Goal: Check status: Check status

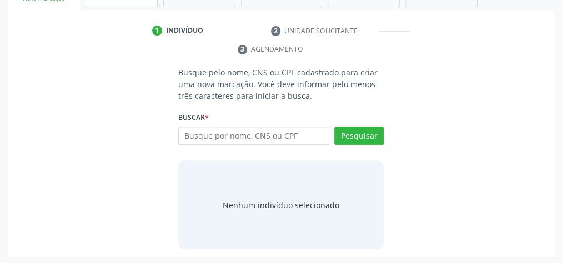
scroll to position [75, 0]
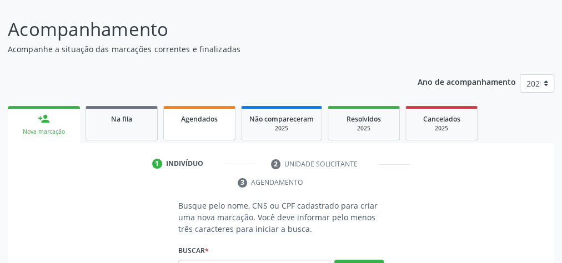
click at [184, 119] on span "Agendados" at bounding box center [199, 118] width 37 height 9
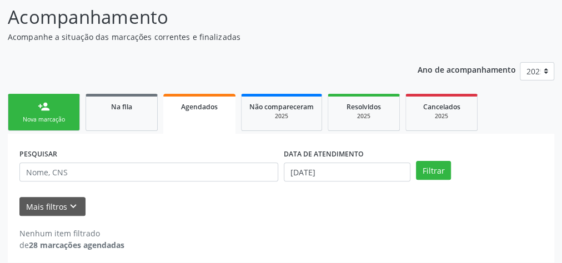
scroll to position [94, 0]
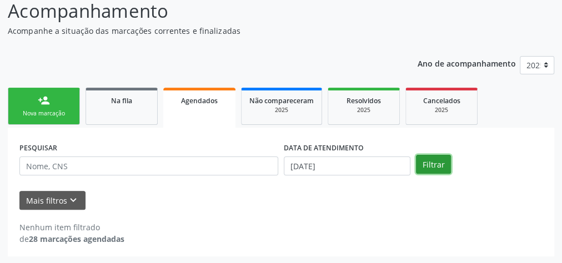
click at [431, 159] on button "Filtrar" at bounding box center [433, 164] width 35 height 19
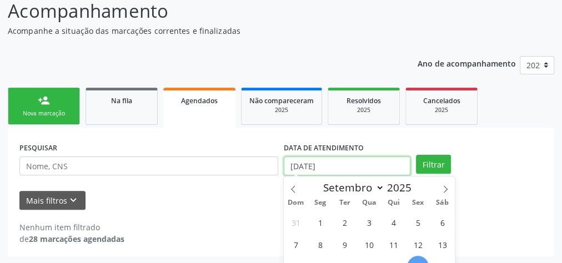
click at [292, 164] on input "[DATE]" at bounding box center [347, 166] width 127 height 19
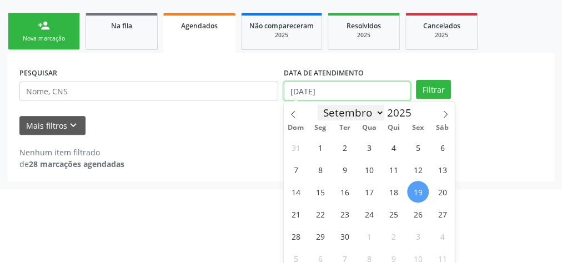
scroll to position [174, 0]
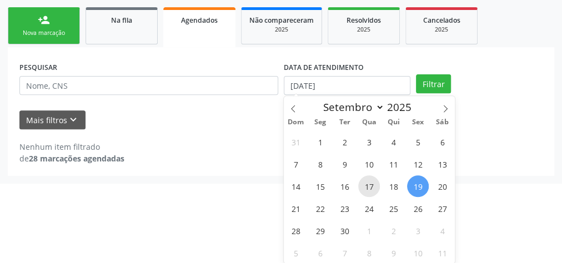
click at [372, 183] on span "17" at bounding box center [369, 186] width 22 height 22
type input "[DATE]"
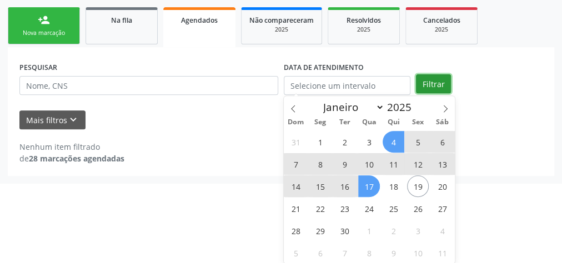
scroll to position [94, 0]
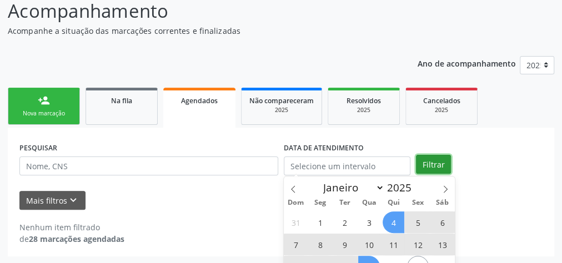
click at [444, 83] on div "Ano de acompanhamento 2025 person_add Nova marcação Na fila Agendados Não compa…" at bounding box center [281, 152] width 546 height 209
select select "8"
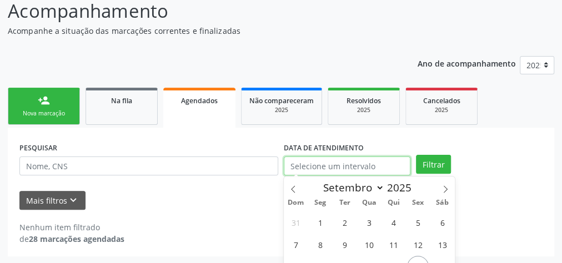
click at [364, 167] on input "text" at bounding box center [347, 166] width 127 height 19
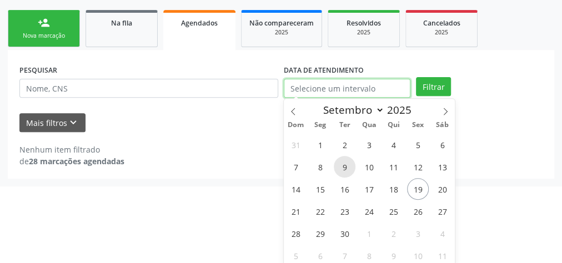
scroll to position [174, 0]
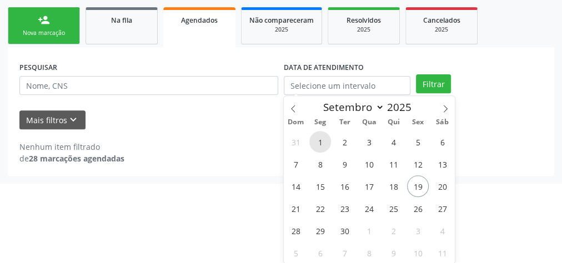
click at [319, 141] on span "1" at bounding box center [320, 142] width 22 height 22
type input "[DATE]"
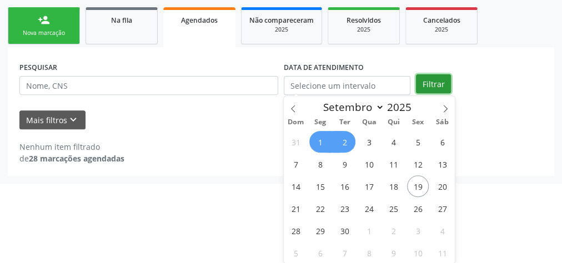
scroll to position [94, 0]
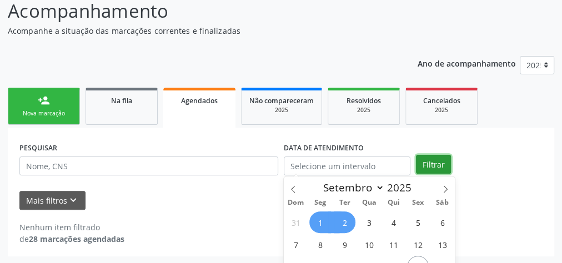
click at [431, 85] on div "person_add Nova marcação Na fila Agendados Não compareceram 2025 Resolvidos 202…" at bounding box center [281, 171] width 546 height 172
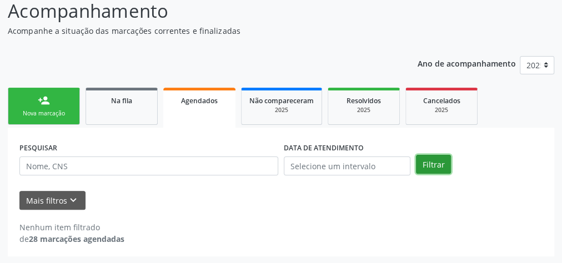
click at [425, 162] on button "Filtrar" at bounding box center [433, 164] width 35 height 19
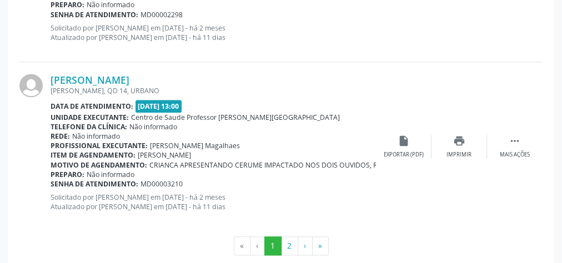
scroll to position [2662, 0]
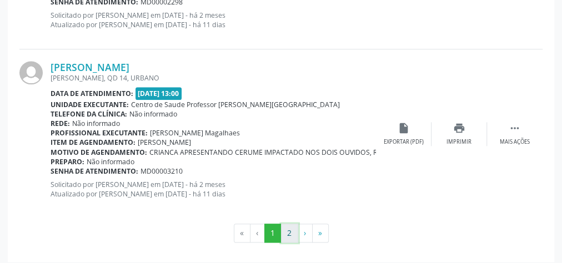
click at [288, 227] on button "2" at bounding box center [289, 233] width 17 height 19
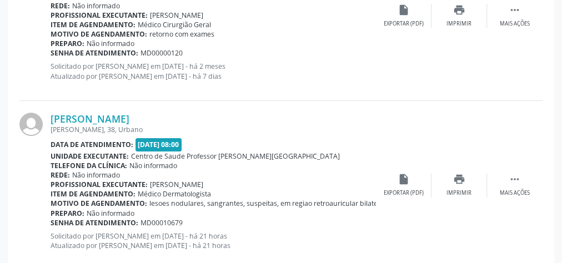
scroll to position [2235, 0]
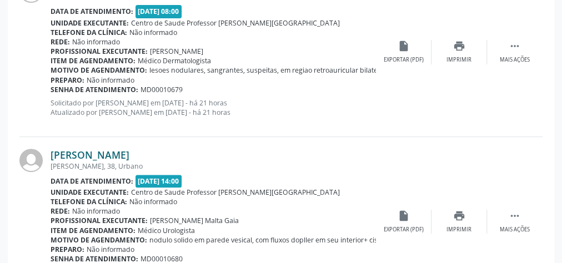
click at [113, 154] on link "[PERSON_NAME]" at bounding box center [90, 155] width 79 height 12
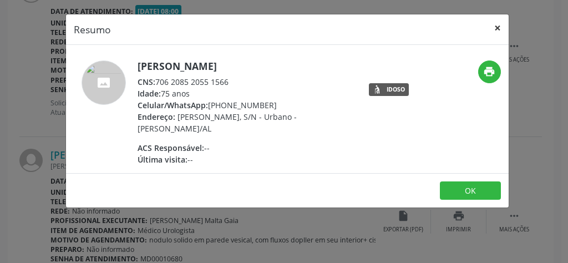
click at [497, 26] on button "×" at bounding box center [498, 27] width 22 height 27
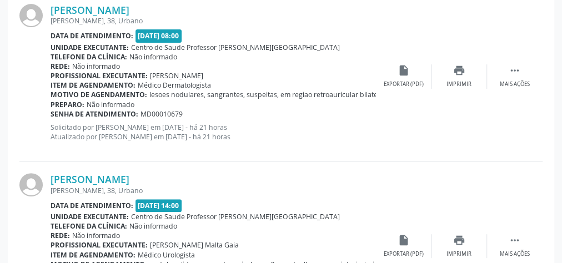
scroll to position [2191, 0]
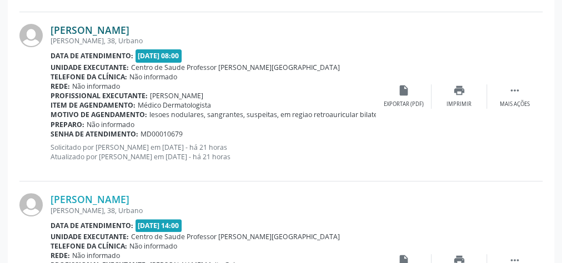
click at [89, 26] on link "[PERSON_NAME]" at bounding box center [90, 30] width 79 height 12
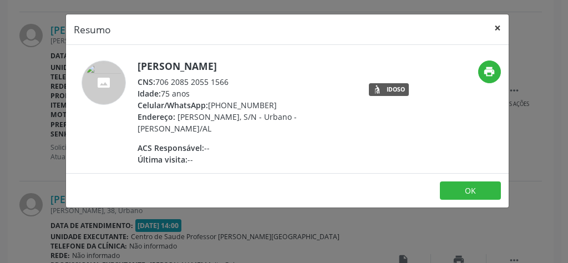
click at [496, 27] on button "×" at bounding box center [498, 27] width 22 height 27
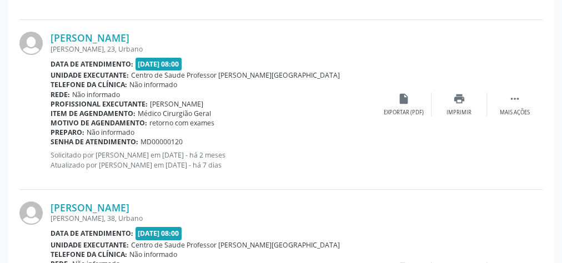
scroll to position [1969, 0]
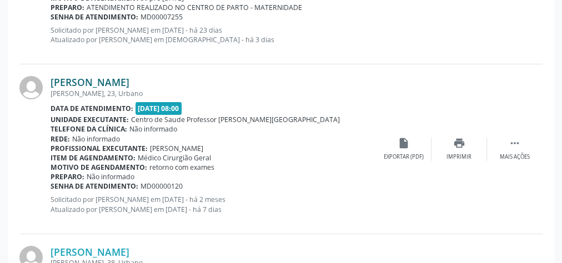
click at [129, 82] on link "[PERSON_NAME]" at bounding box center [90, 82] width 79 height 12
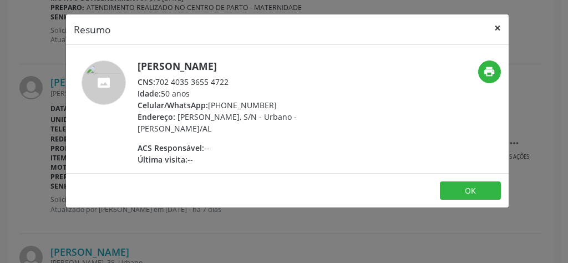
click at [500, 26] on button "×" at bounding box center [498, 27] width 22 height 27
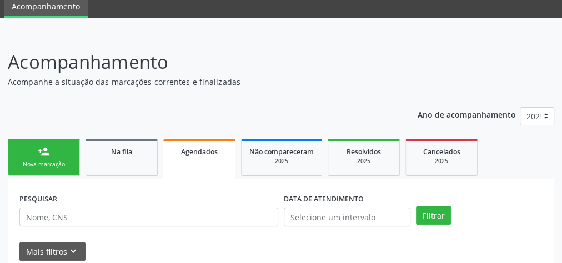
scroll to position [178, 0]
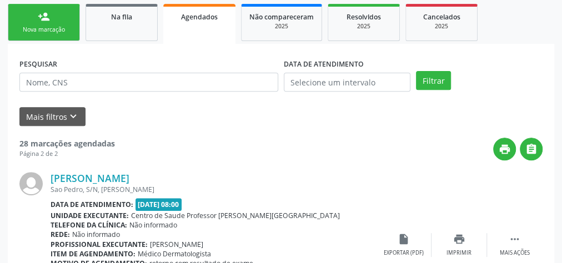
click at [40, 31] on div "Nova marcação" at bounding box center [44, 30] width 56 height 8
